Goal: Transaction & Acquisition: Obtain resource

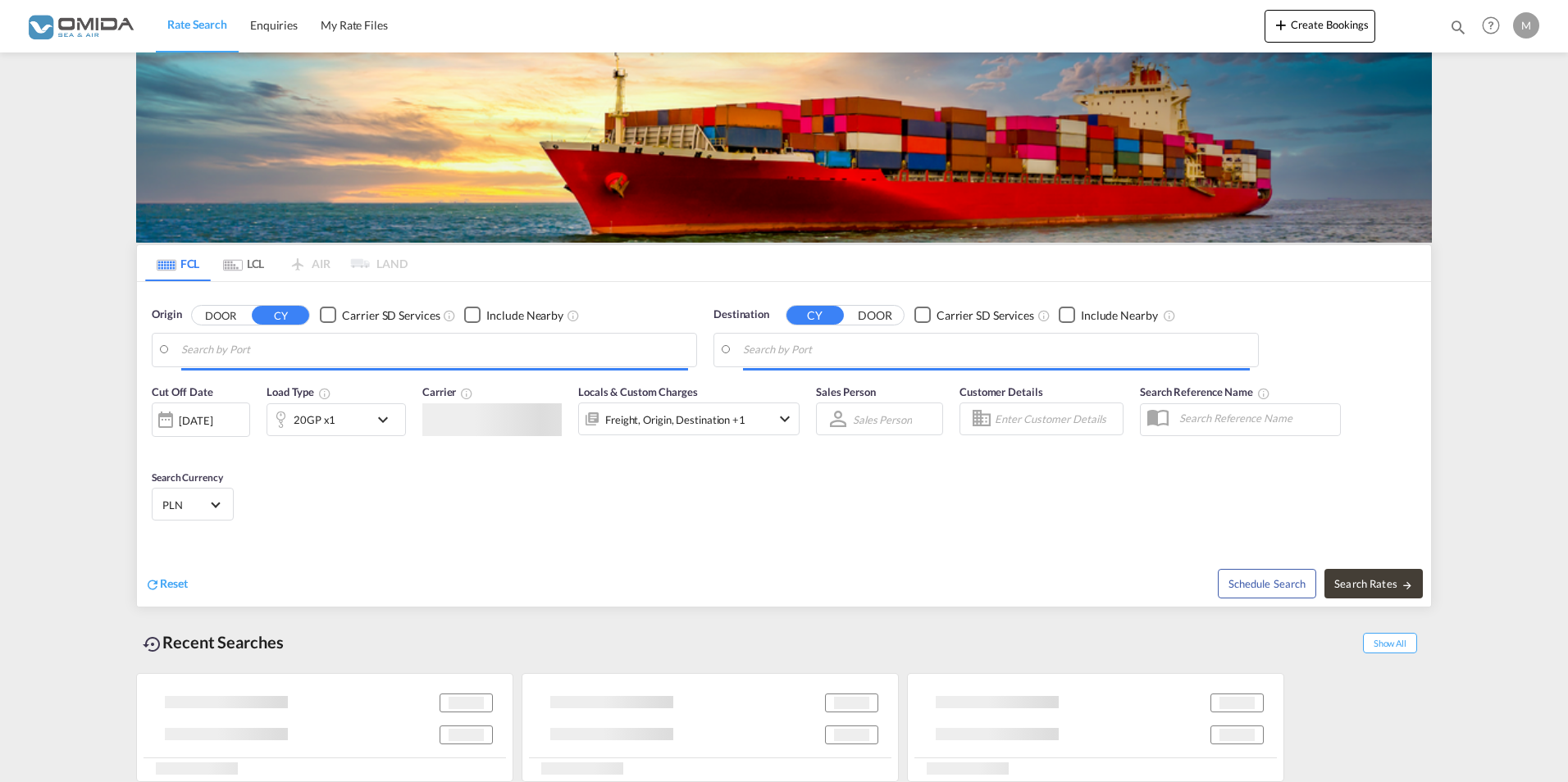
type input "[GEOGRAPHIC_DATA], [GEOGRAPHIC_DATA]"
type input "[US_STATE], [GEOGRAPHIC_DATA], USNYC"
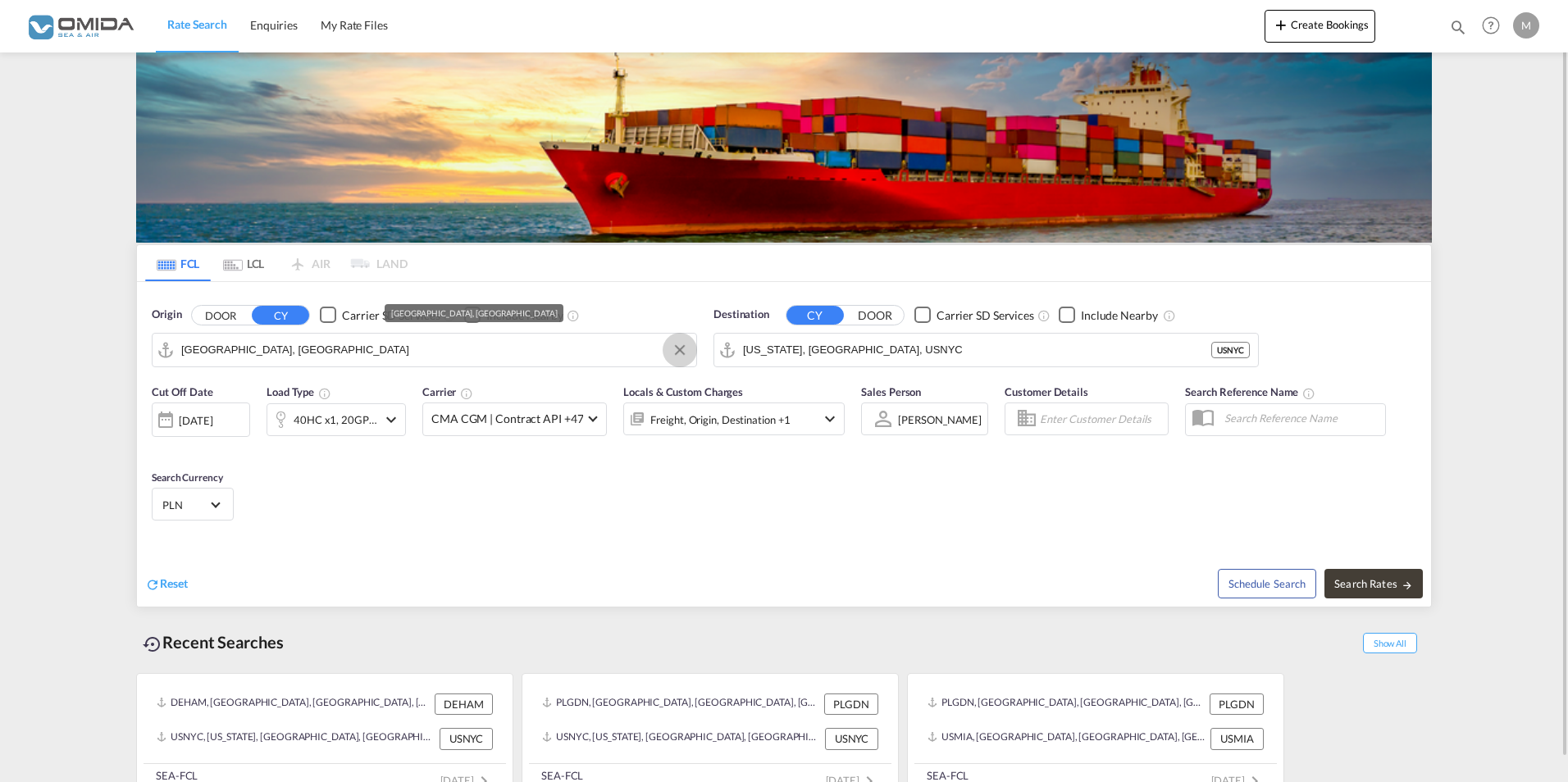
drag, startPoint x: 679, startPoint y: 348, endPoint x: 632, endPoint y: 357, distance: 47.9
click at [679, 348] on button "Clear Input" at bounding box center [679, 349] width 24 height 24
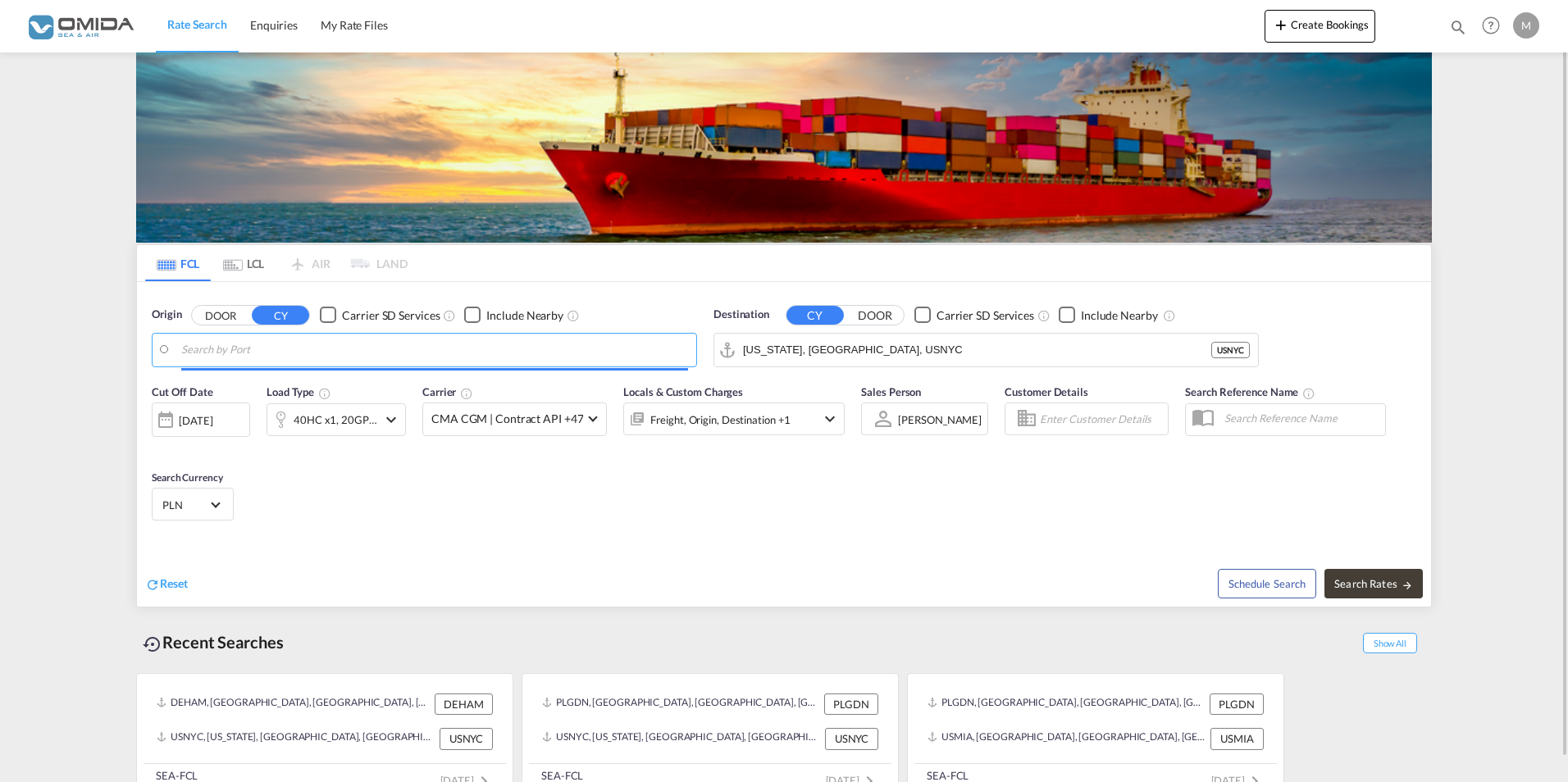
click at [248, 348] on input "Search by Port" at bounding box center [434, 349] width 507 height 24
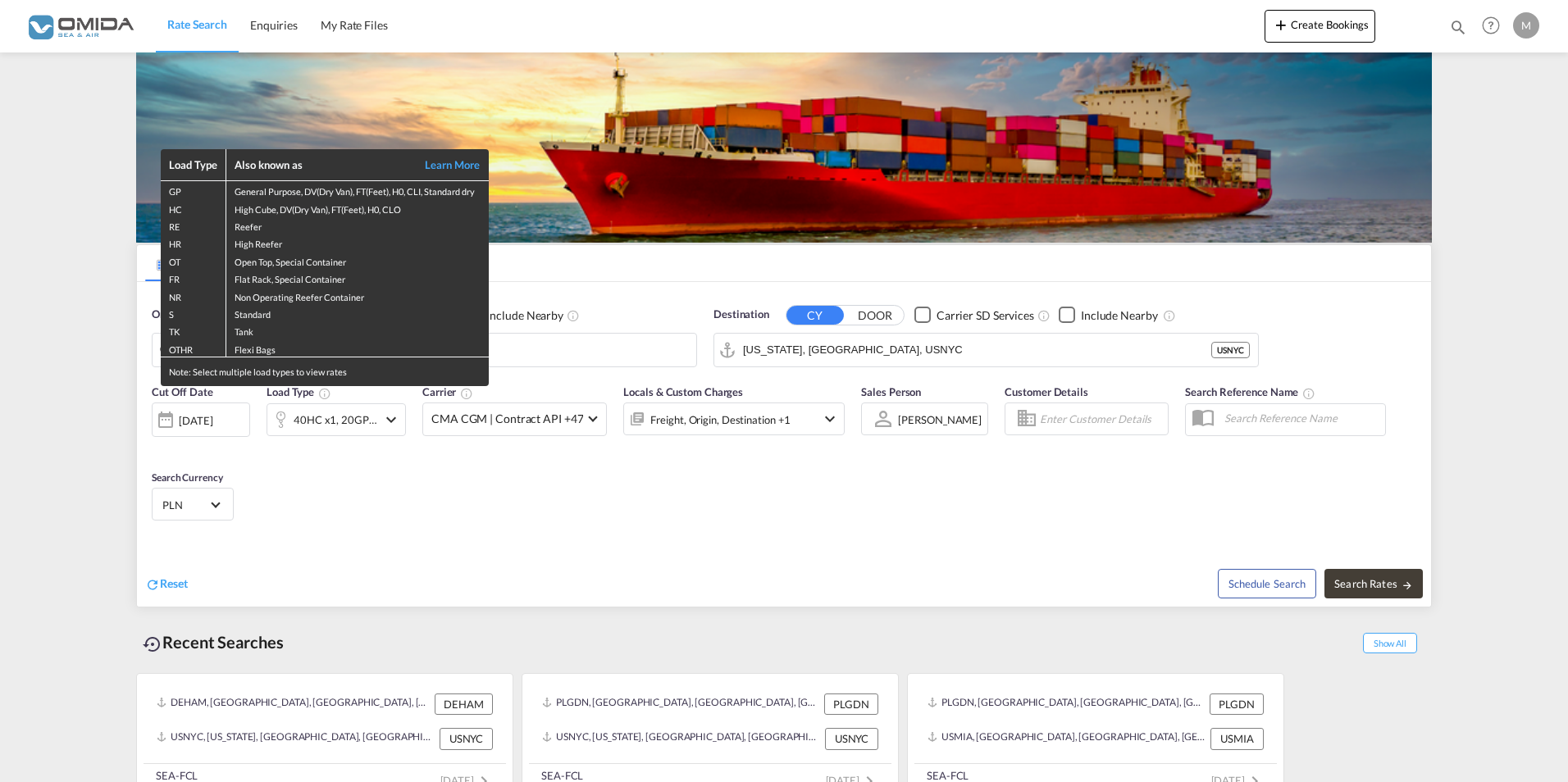
click at [531, 344] on div "Load Type Also known as Learn More GP General Purpose, DV(Dry Van), FT(Feet), H…" at bounding box center [784, 391] width 1568 height 782
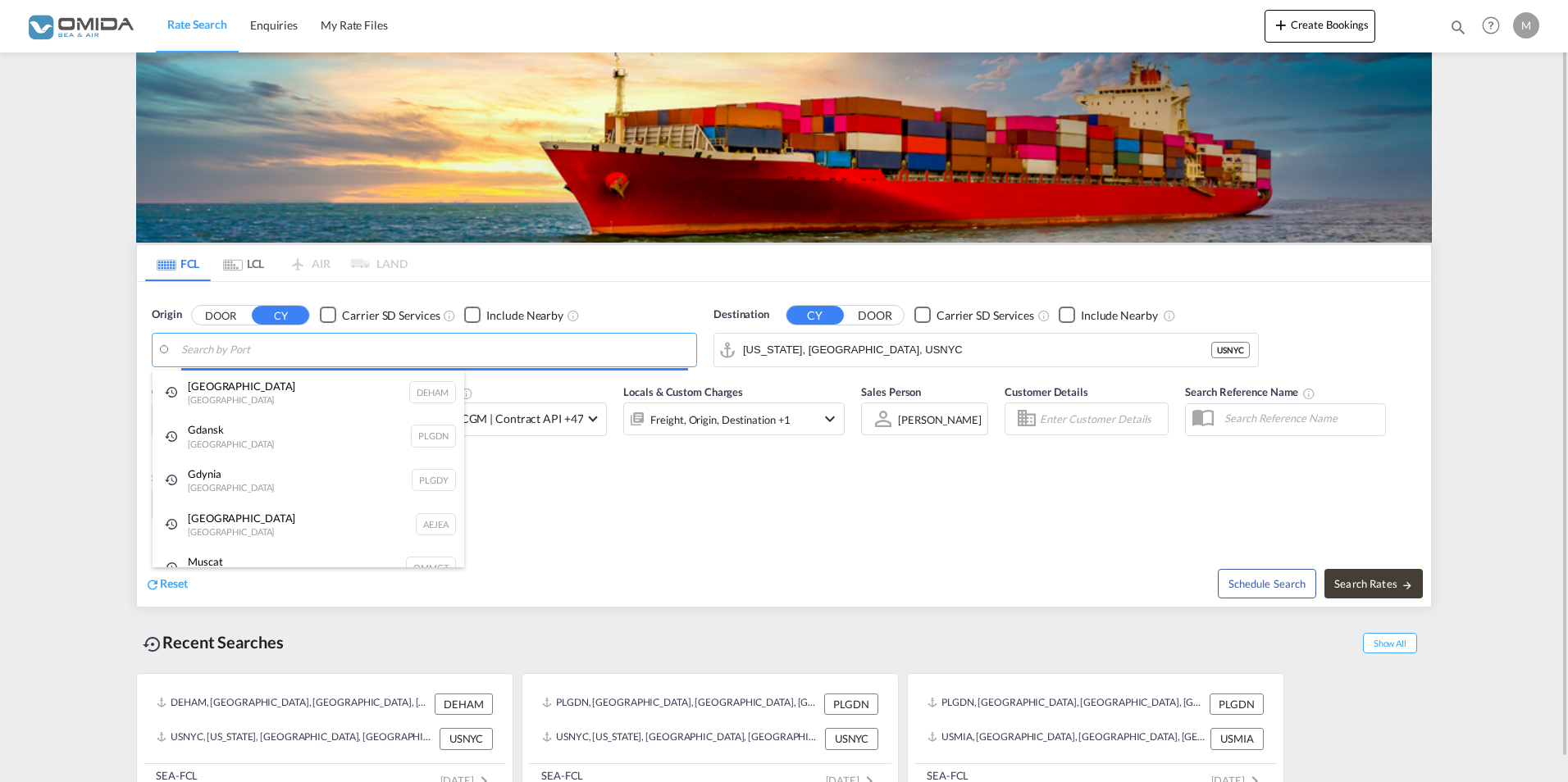
click at [522, 353] on body "Rate Search Enquiries My Rate Files Rate Search Enquiries My Rate Files" at bounding box center [784, 391] width 1568 height 782
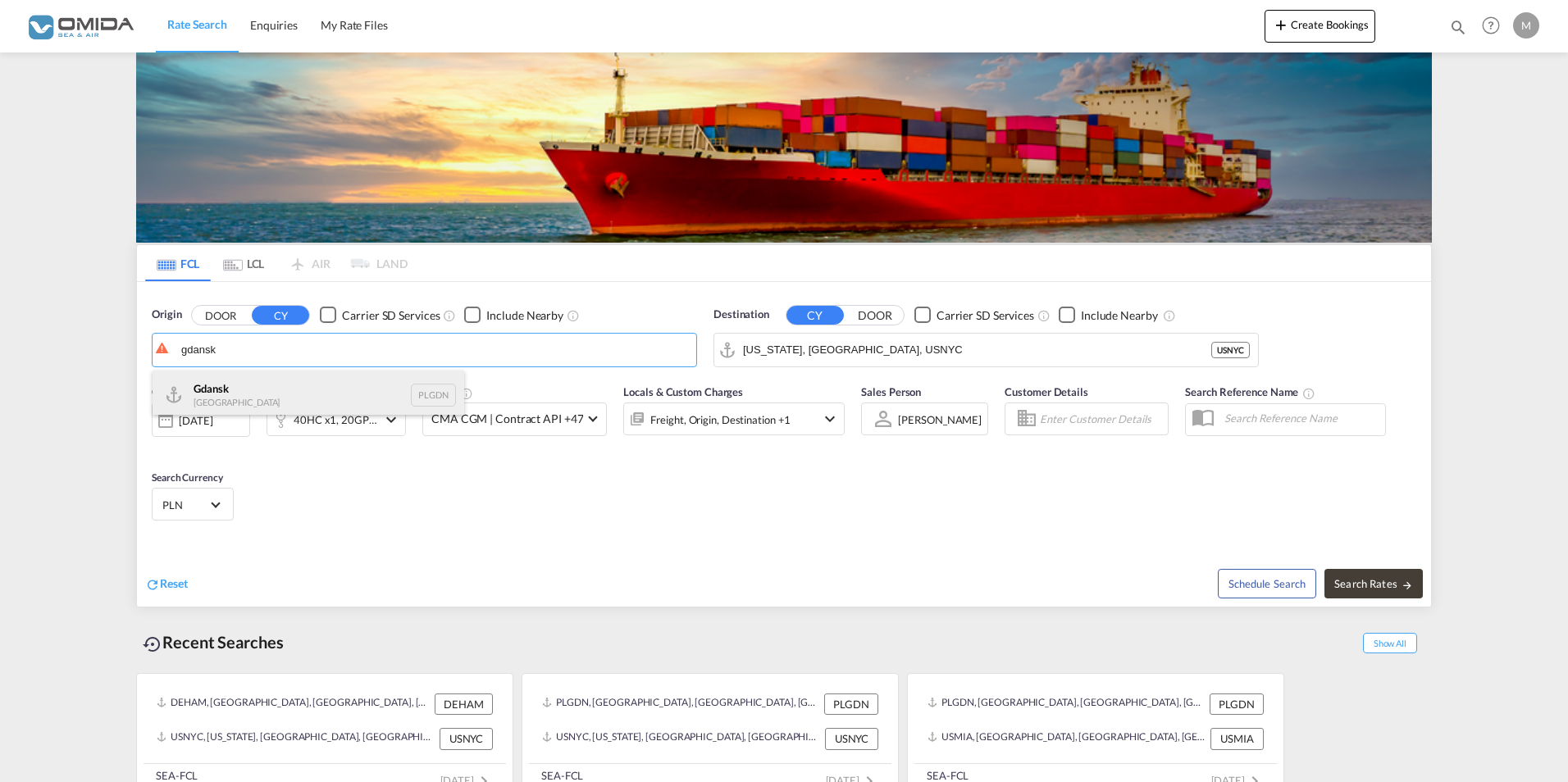
click at [301, 396] on div "Gdansk [GEOGRAPHIC_DATA] PLGDN" at bounding box center [308, 395] width 311 height 49
type input "Gdansk, PLGDN"
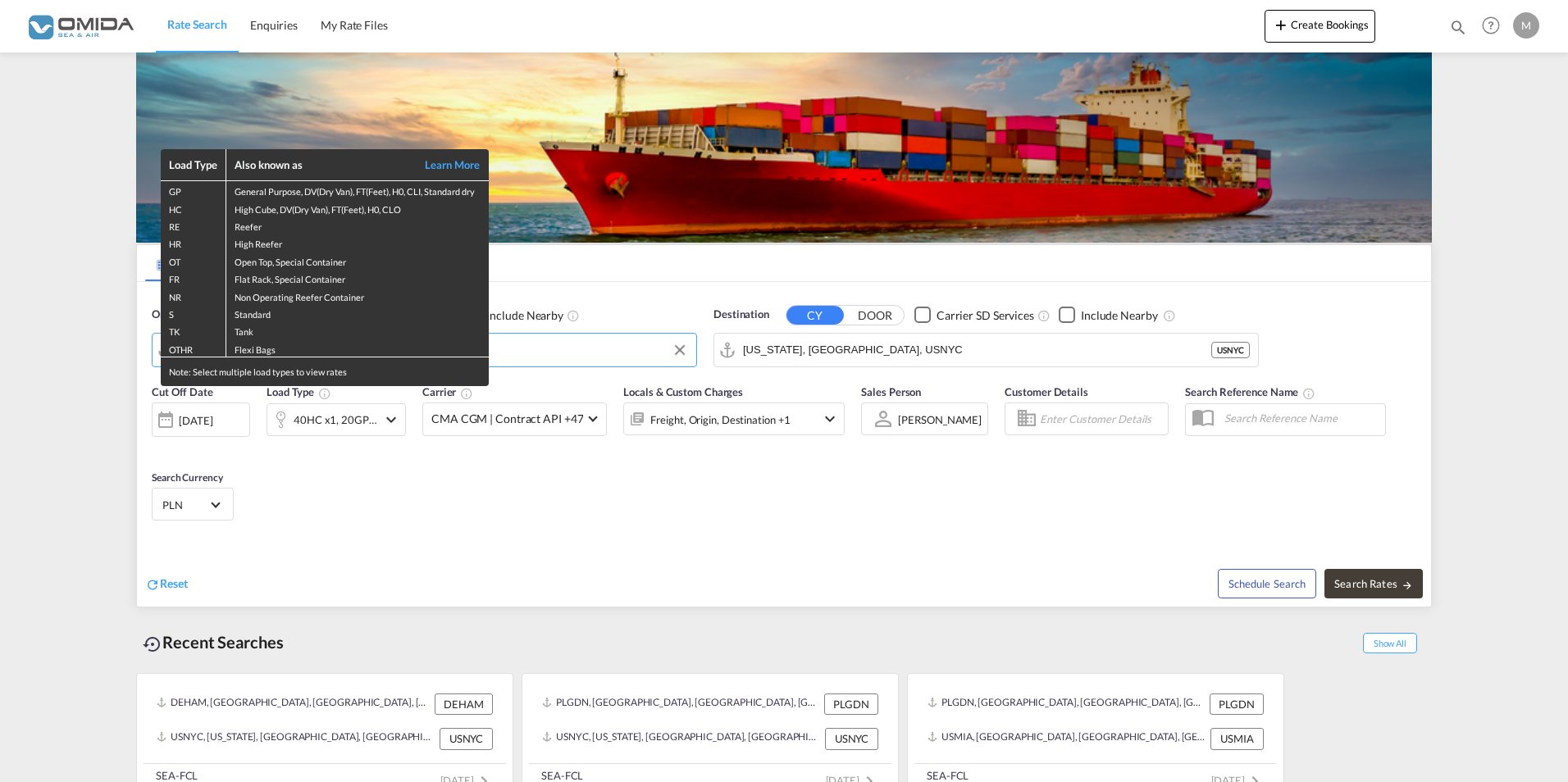
click at [928, 353] on div "Load Type Also known as Learn More GP General Purpose, DV(Dry Van), FT(Feet), H…" at bounding box center [784, 391] width 1568 height 782
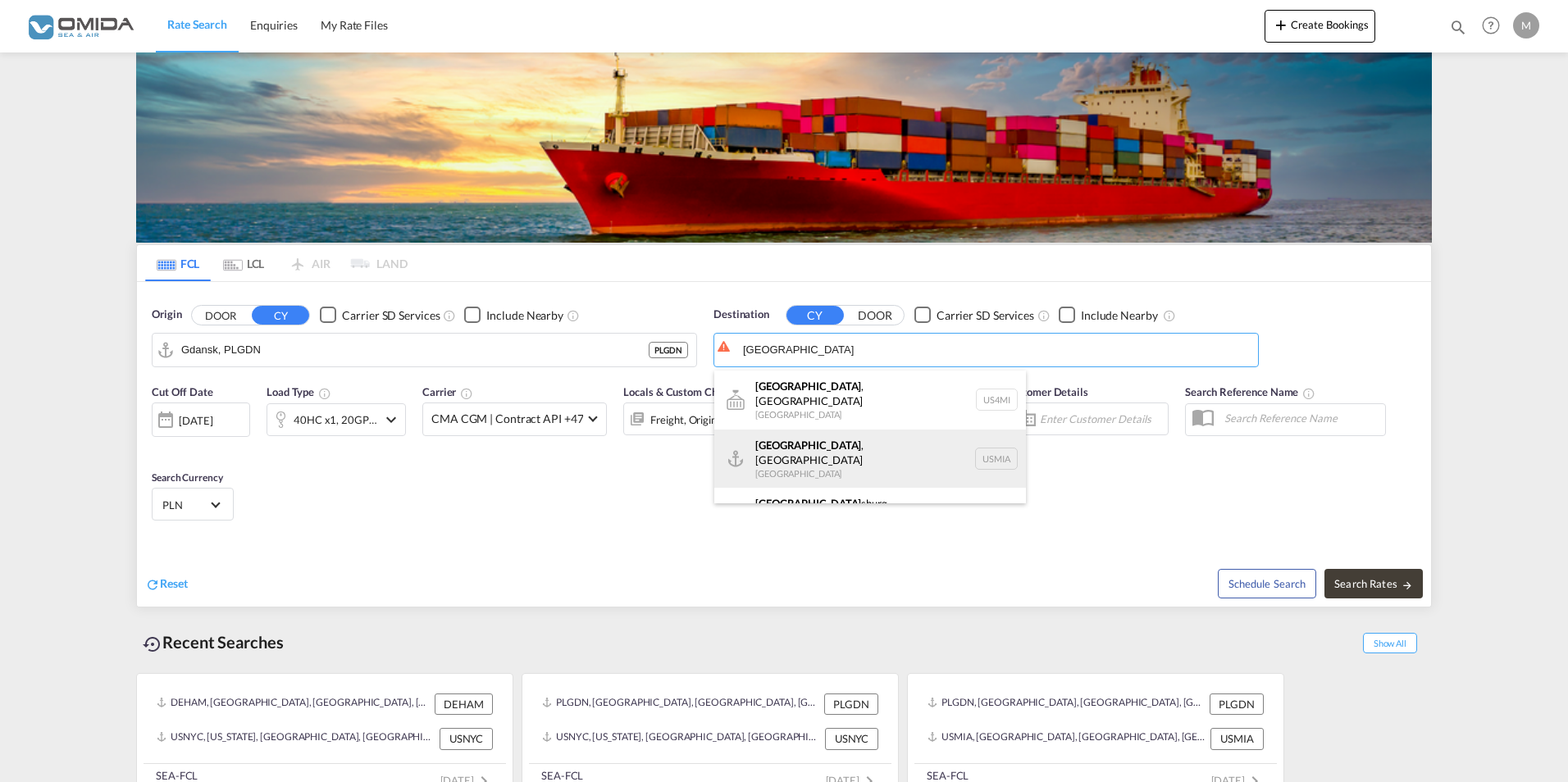
click at [818, 444] on div "[GEOGRAPHIC_DATA] , [GEOGRAPHIC_DATA] [GEOGRAPHIC_DATA] USMIA" at bounding box center [870, 459] width 311 height 59
type input "[GEOGRAPHIC_DATA], [GEOGRAPHIC_DATA], [GEOGRAPHIC_DATA]"
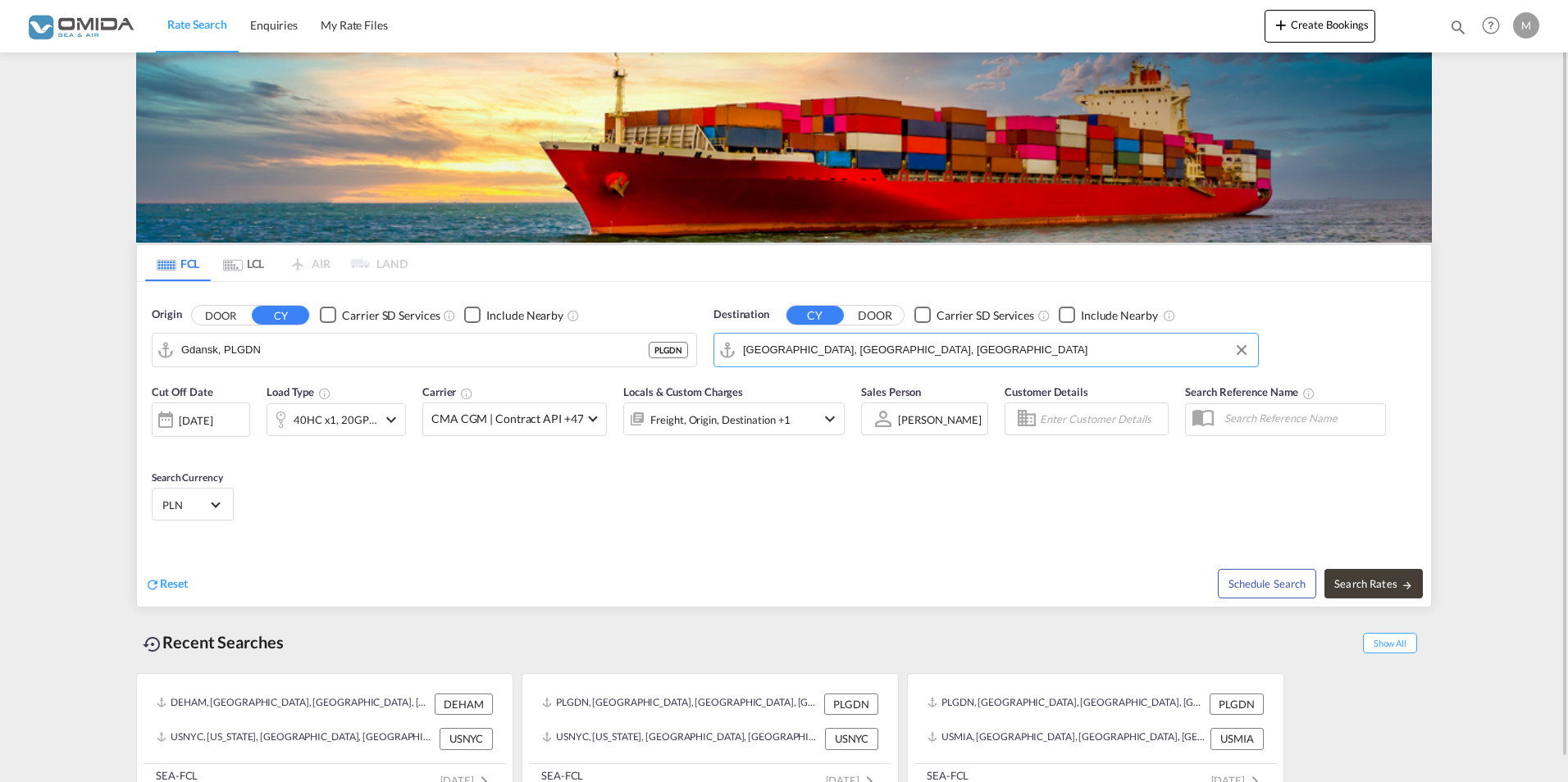
click at [391, 425] on md-icon "icon-chevron-down" at bounding box center [391, 419] width 19 height 19
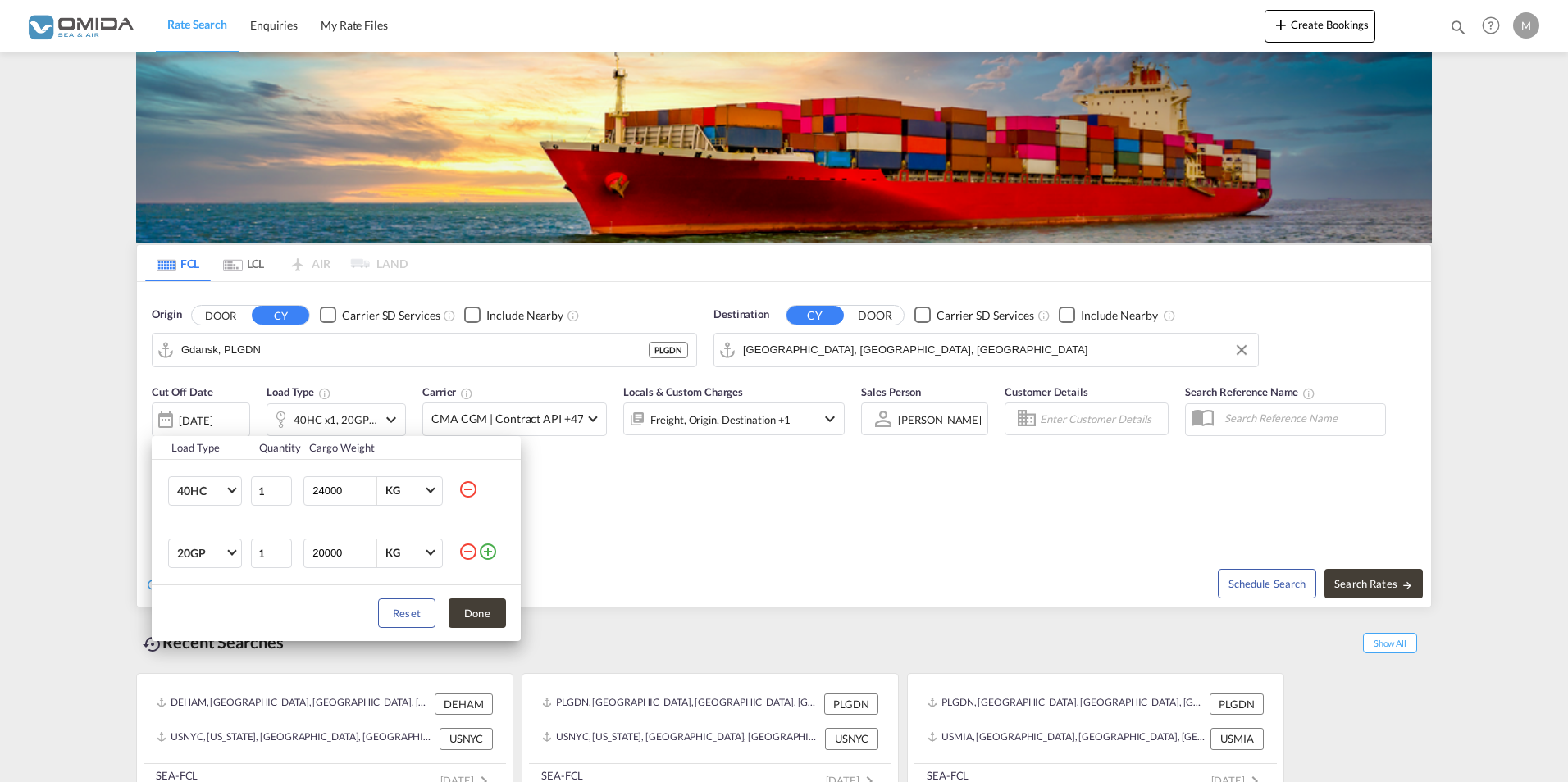
click at [469, 491] on md-icon "icon-minus-circle-outline" at bounding box center [467, 489] width 19 height 19
type input "20000"
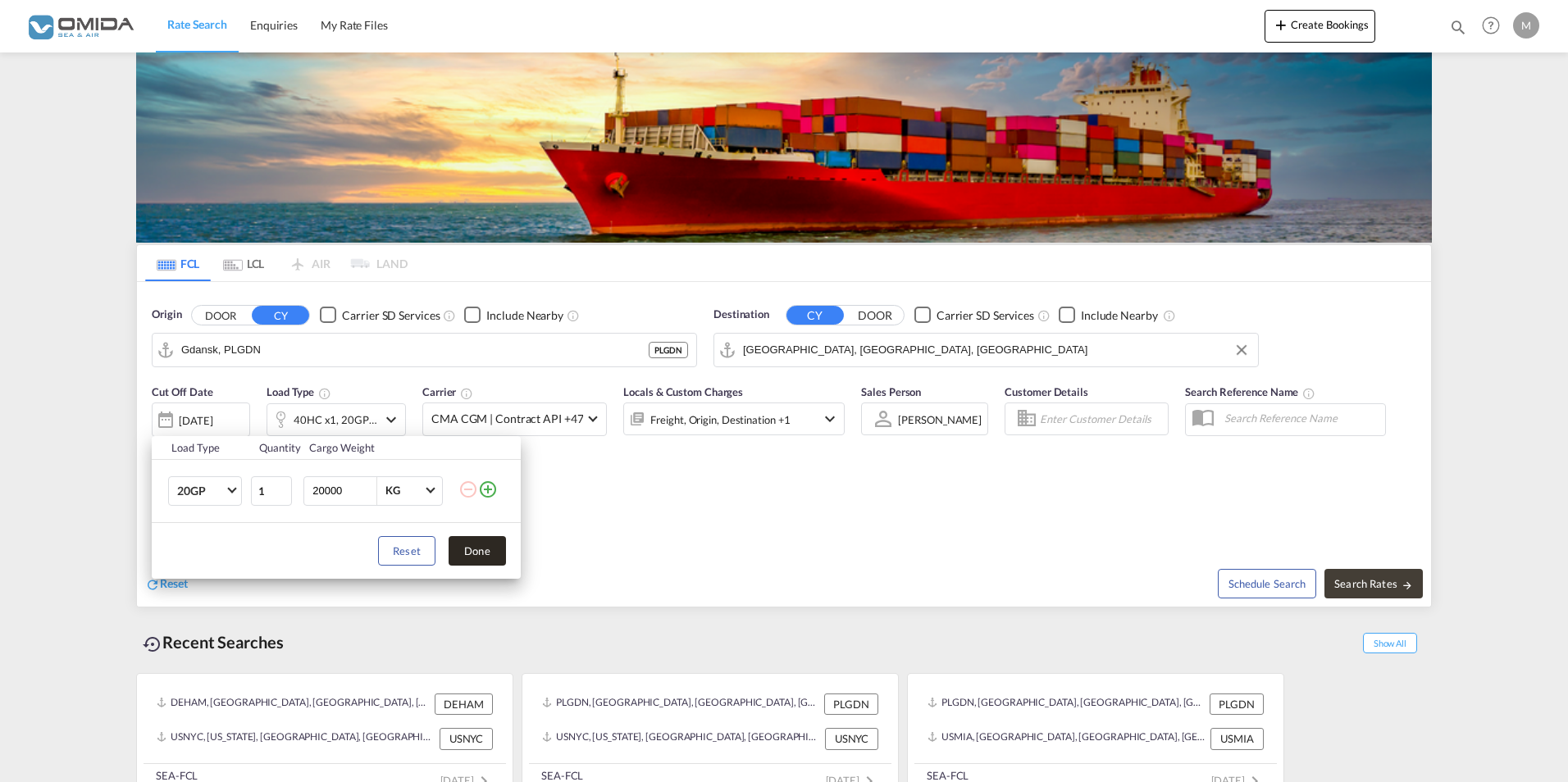
click at [474, 551] on button "Done" at bounding box center [477, 551] width 57 height 30
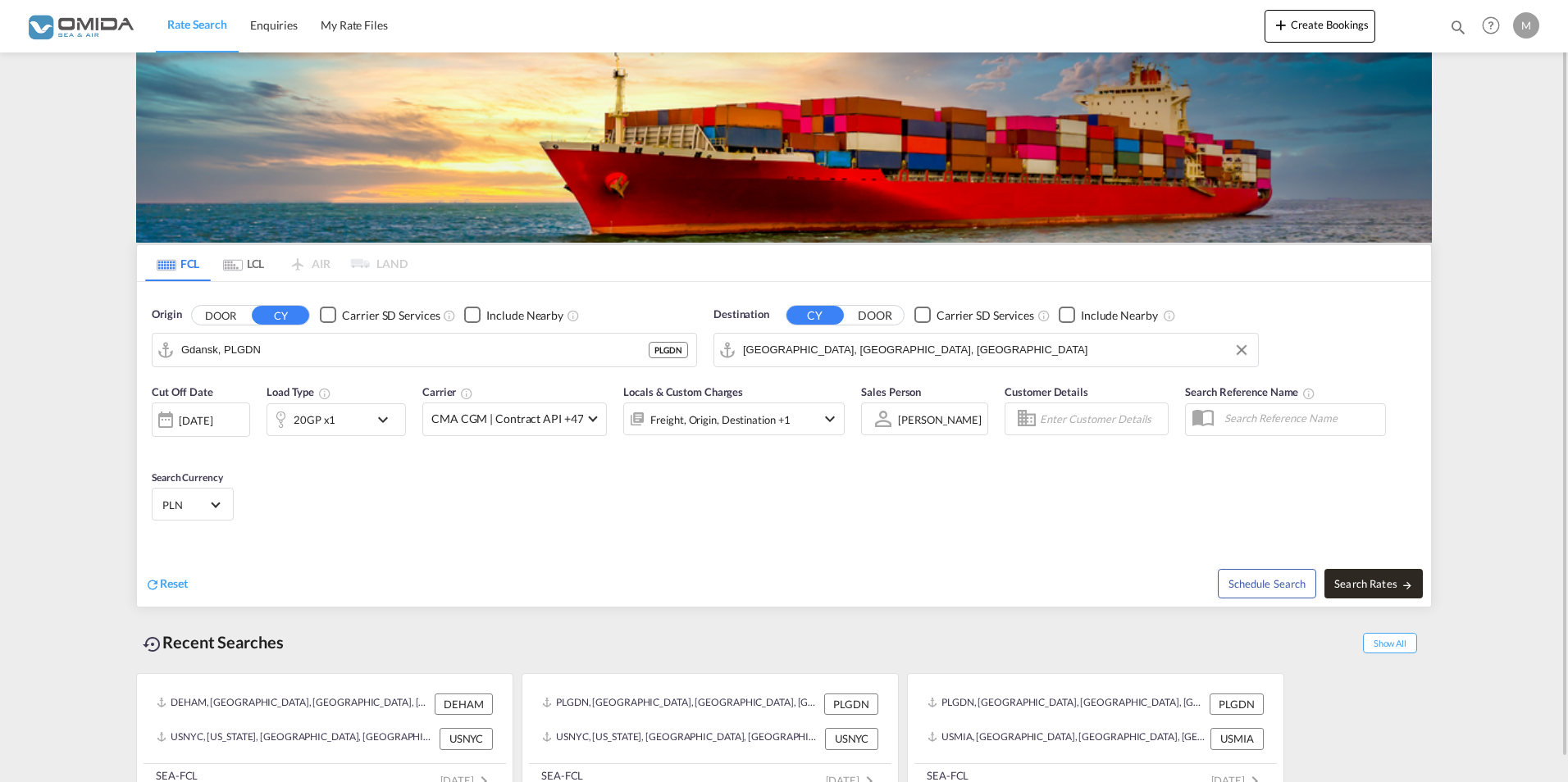
click at [1371, 585] on span "Search Rates" at bounding box center [1373, 584] width 78 height 13
type input "PLGDN to USMIA / [DATE]"
